Goal: Task Accomplishment & Management: Manage account settings

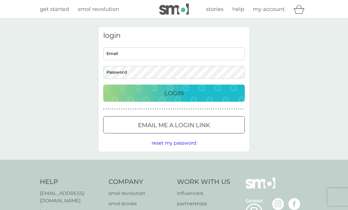
click at [180, 56] on input "Email" at bounding box center [174, 53] width 142 height 13
type input "carolyn.omay@btinternet.com"
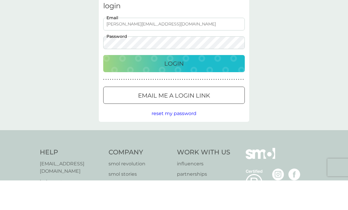
click at [182, 88] on p "Login" at bounding box center [173, 92] width 19 height 9
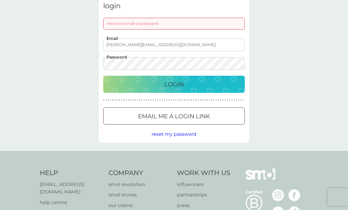
scroll to position [29, 0]
click at [180, 82] on p "Login" at bounding box center [173, 84] width 19 height 9
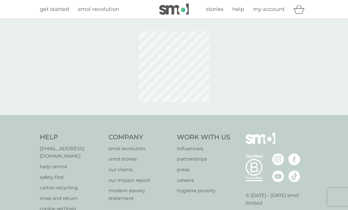
scroll to position [30, 0]
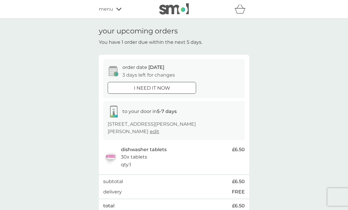
click at [116, 71] on icon at bounding box center [113, 71] width 9 height 10
click at [158, 69] on span "[DATE]" at bounding box center [156, 67] width 16 height 6
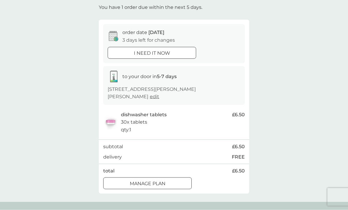
scroll to position [34, 0]
click at [155, 181] on div at bounding box center [147, 184] width 21 height 6
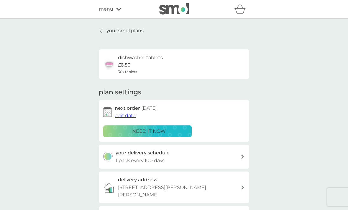
click at [131, 116] on span "edit date" at bounding box center [125, 115] width 21 height 6
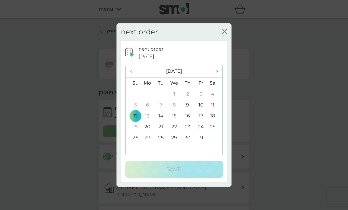
click at [136, 132] on td "19" at bounding box center [133, 126] width 15 height 11
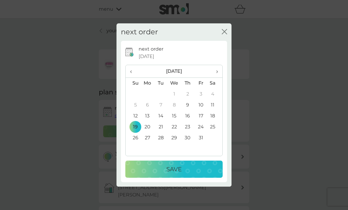
click at [201, 121] on td "17" at bounding box center [201, 115] width 13 height 11
click at [182, 174] on div "Save" at bounding box center [174, 168] width 86 height 9
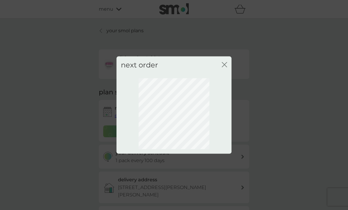
click at [225, 67] on icon "close" at bounding box center [224, 64] width 5 height 5
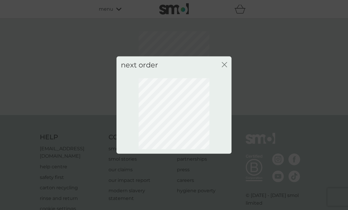
click at [222, 67] on icon "close" at bounding box center [224, 64] width 5 height 5
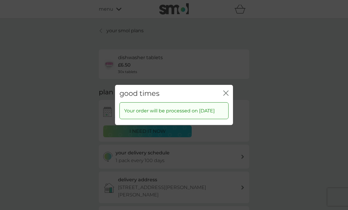
click at [225, 95] on icon "close" at bounding box center [225, 93] width 2 height 5
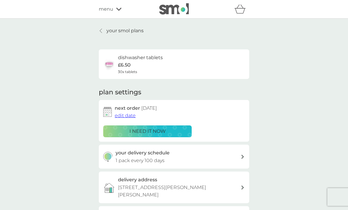
click at [124, 34] on p "your smol plans" at bounding box center [125, 31] width 37 height 8
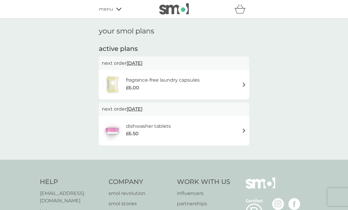
click at [237, 88] on div "fragrance-free laundry capsules £6.00" at bounding box center [174, 84] width 145 height 21
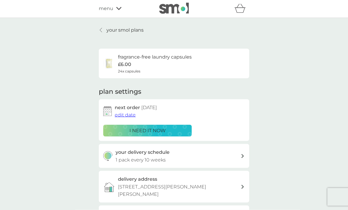
scroll to position [1, 0]
click at [128, 113] on span "edit date" at bounding box center [125, 115] width 21 height 6
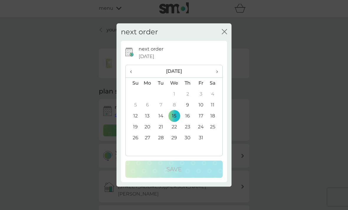
click at [143, 121] on td "13" at bounding box center [148, 115] width 14 height 11
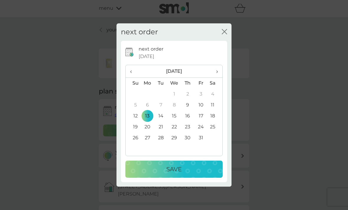
click at [174, 174] on p "Save" at bounding box center [173, 168] width 15 height 9
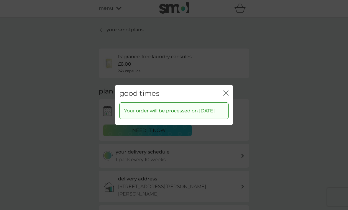
click at [226, 96] on icon "close" at bounding box center [225, 92] width 5 height 5
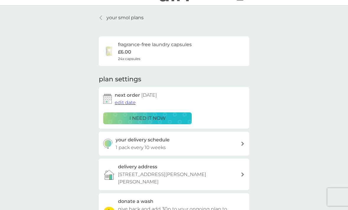
scroll to position [0, 0]
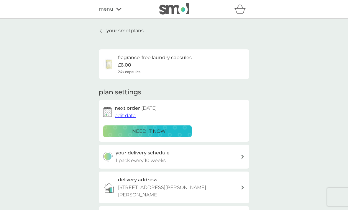
click at [118, 6] on div "menu" at bounding box center [124, 9] width 50 height 8
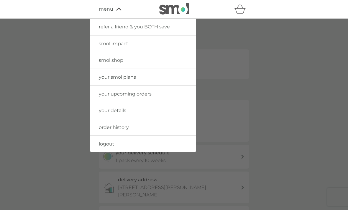
click at [306, 111] on div at bounding box center [174, 124] width 348 height 210
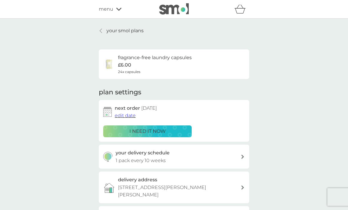
click at [128, 30] on p "your smol plans" at bounding box center [125, 31] width 37 height 8
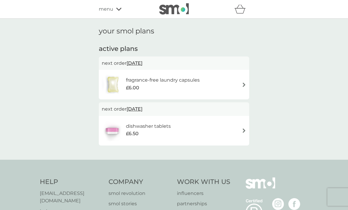
click at [113, 10] on div "menu" at bounding box center [124, 9] width 50 height 8
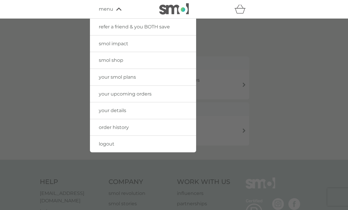
click at [122, 65] on link "smol shop" at bounding box center [143, 60] width 106 height 17
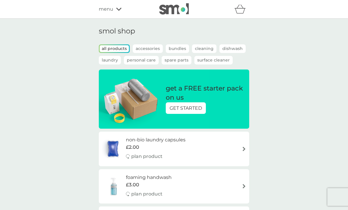
click at [121, 9] on icon at bounding box center [118, 9] width 5 height 3
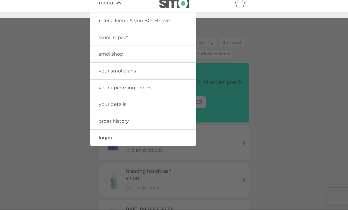
click at [288, 162] on div at bounding box center [174, 124] width 348 height 210
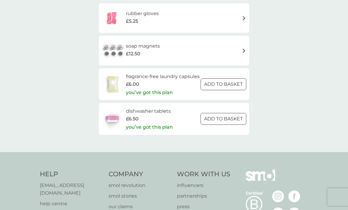
scroll to position [997, 0]
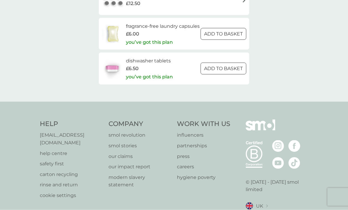
click at [75, 131] on p "[EMAIL_ADDRESS][DOMAIN_NAME]" at bounding box center [71, 138] width 63 height 15
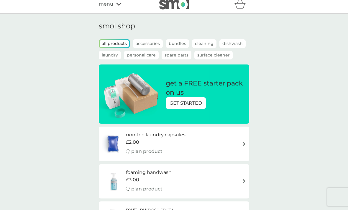
scroll to position [0, 0]
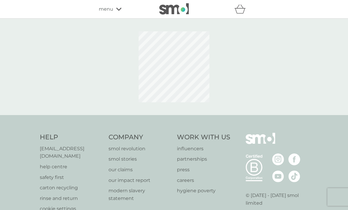
click at [120, 11] on div "menu" at bounding box center [124, 9] width 50 height 8
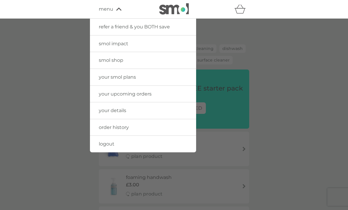
click at [129, 80] on link "your smol plans" at bounding box center [143, 77] width 106 height 17
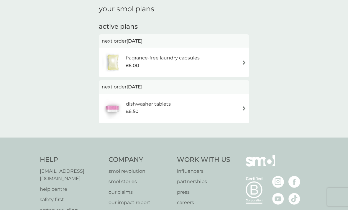
scroll to position [22, 0]
click at [56, 185] on p "help centre" at bounding box center [71, 189] width 63 height 8
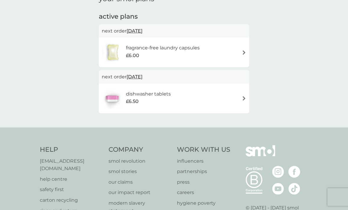
click at [81, 161] on p "[EMAIL_ADDRESS][DOMAIN_NAME]" at bounding box center [71, 164] width 63 height 15
